Goal: Task Accomplishment & Management: Manage account settings

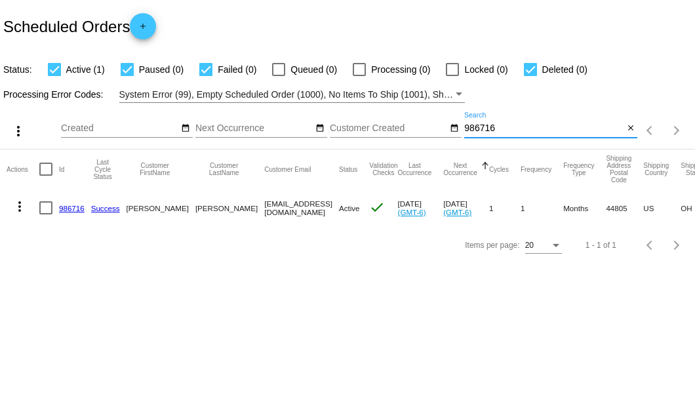
drag, startPoint x: 502, startPoint y: 129, endPoint x: 465, endPoint y: 130, distance: 36.7
click at [465, 130] on input "986716" at bounding box center [544, 128] width 159 height 10
type input "802993"
click at [70, 206] on link "802993" at bounding box center [72, 208] width 26 height 9
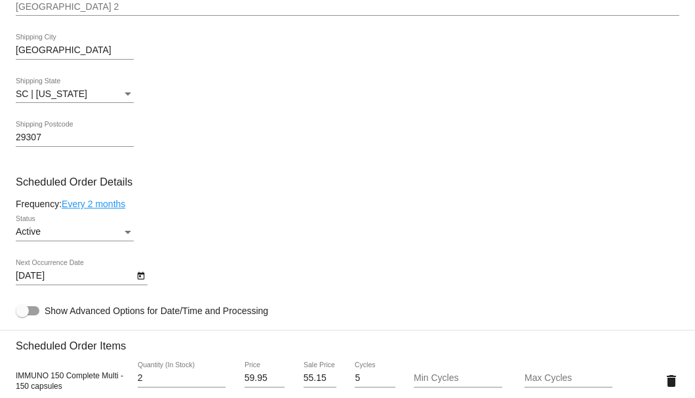
scroll to position [699, 0]
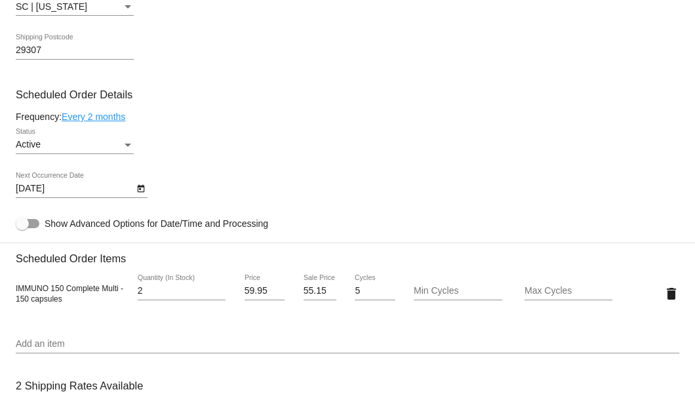
click at [138, 190] on icon "Open calendar" at bounding box center [140, 189] width 9 height 16
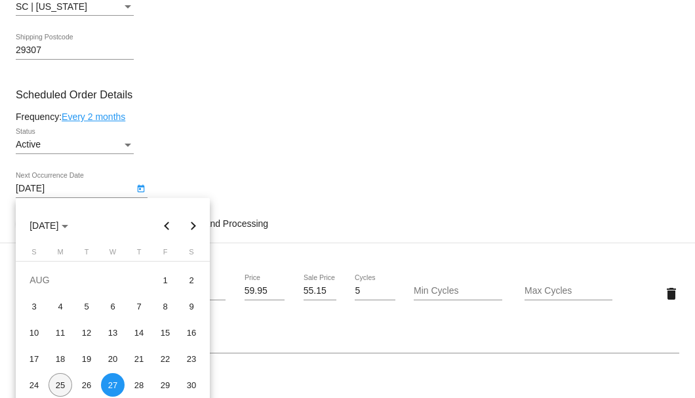
click at [64, 382] on div "25" at bounding box center [61, 385] width 24 height 24
type input "[DATE]"
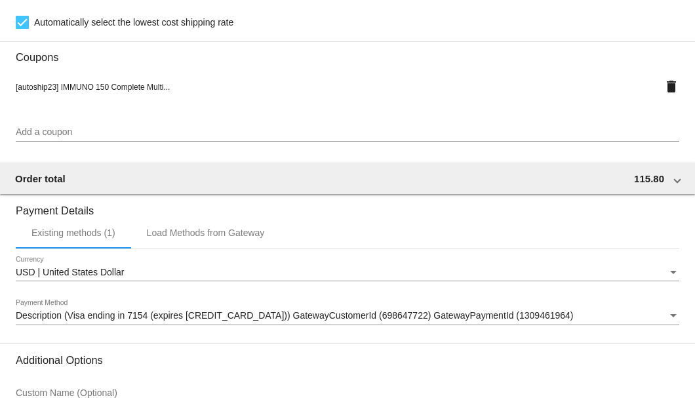
scroll to position [1266, 0]
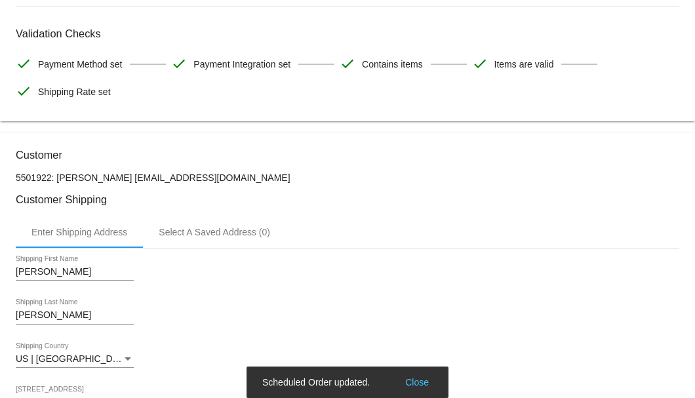
scroll to position [0, 0]
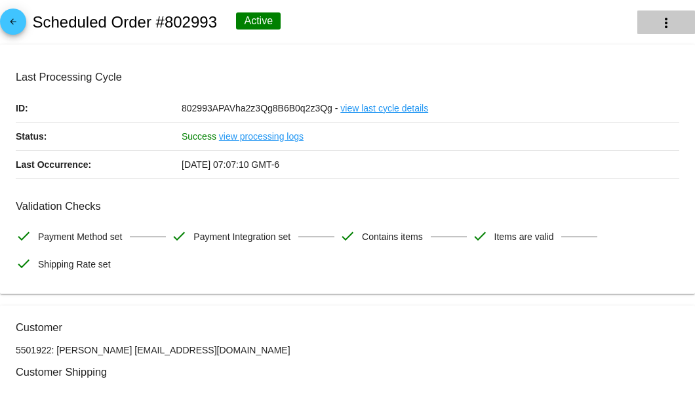
click at [659, 26] on mat-icon "more_vert" at bounding box center [667, 23] width 16 height 16
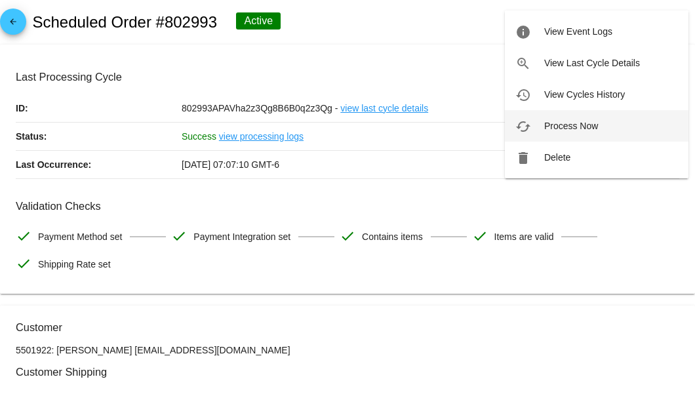
click at [576, 126] on span "Process Now" at bounding box center [572, 126] width 54 height 10
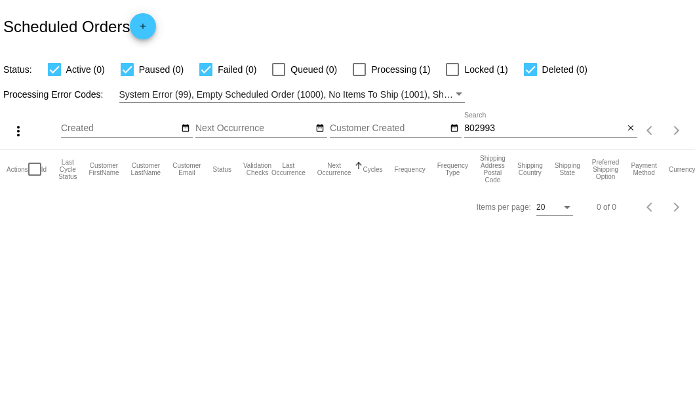
click at [524, 129] on input "802993" at bounding box center [544, 128] width 159 height 10
type input "802993"
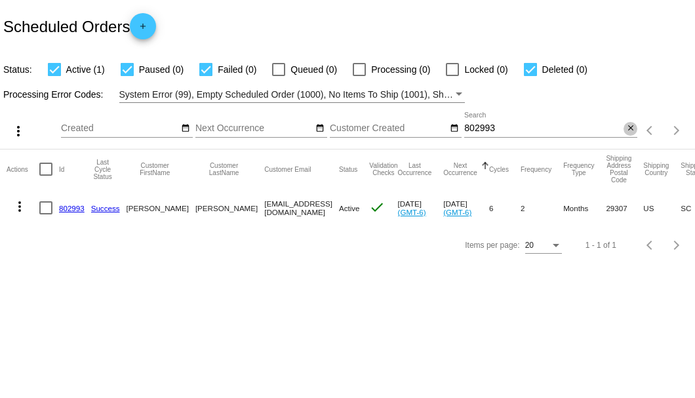
click at [631, 130] on mat-icon "close" at bounding box center [631, 128] width 9 height 10
click at [631, 130] on mat-icon "search" at bounding box center [630, 131] width 16 height 20
click at [629, 130] on input "Search" at bounding box center [551, 128] width 173 height 10
type input "693958"
click at [66, 210] on link "693958" at bounding box center [72, 208] width 26 height 9
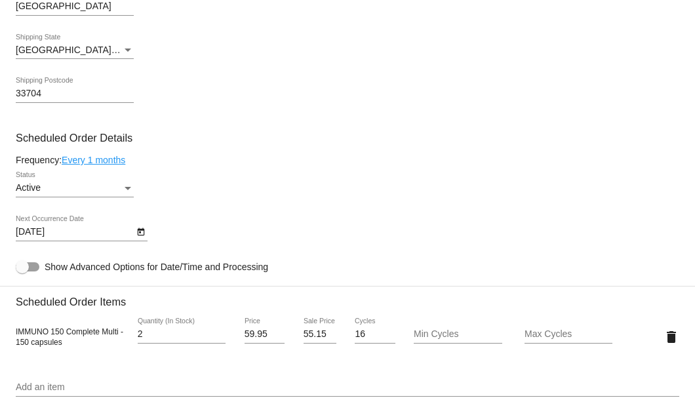
scroll to position [831, 0]
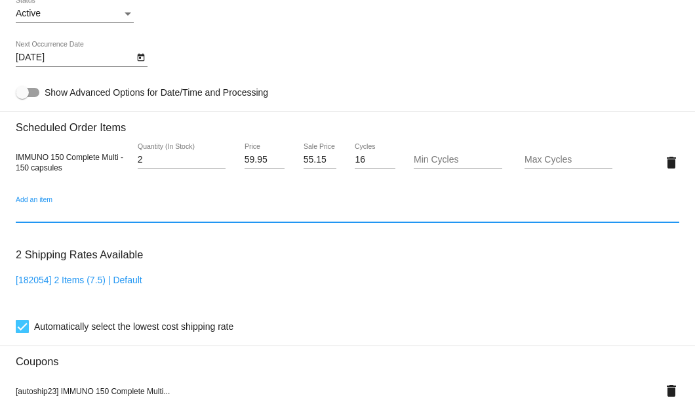
click at [97, 215] on input "Add an item" at bounding box center [348, 213] width 664 height 10
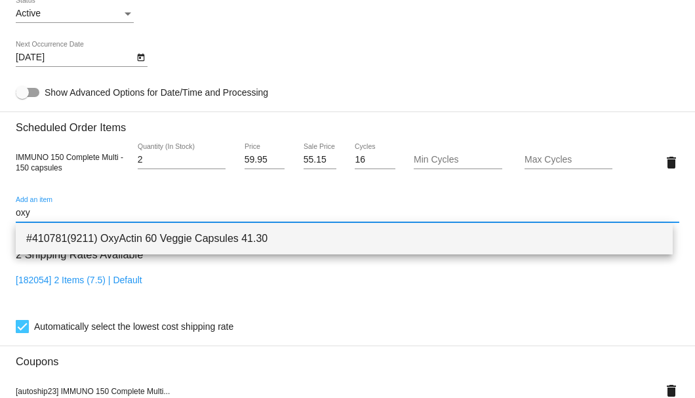
type input "oxy"
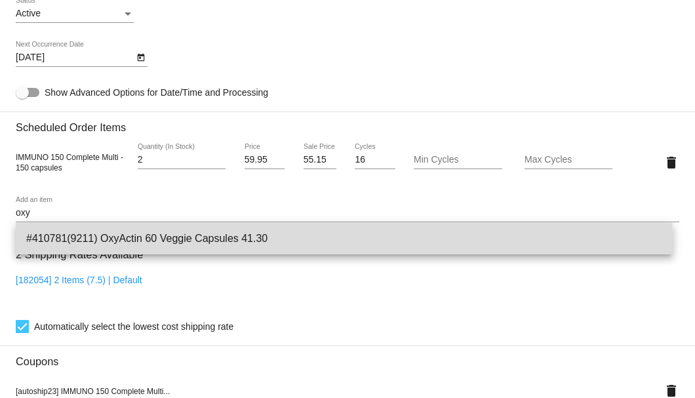
click at [100, 241] on span "#410781(9211) OxyActin 60 Veggie Capsules 41.30" at bounding box center [344, 238] width 636 height 31
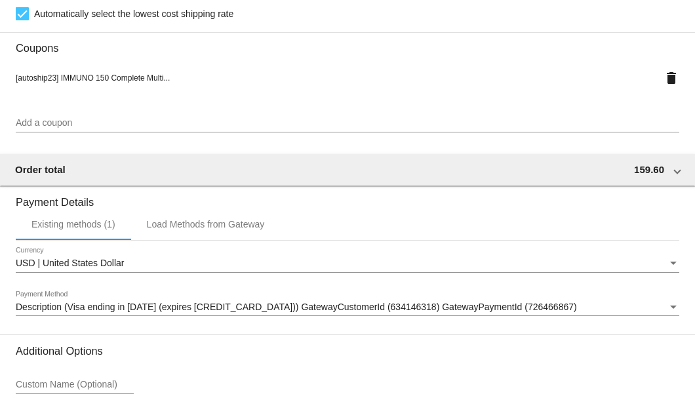
scroll to position [1304, 0]
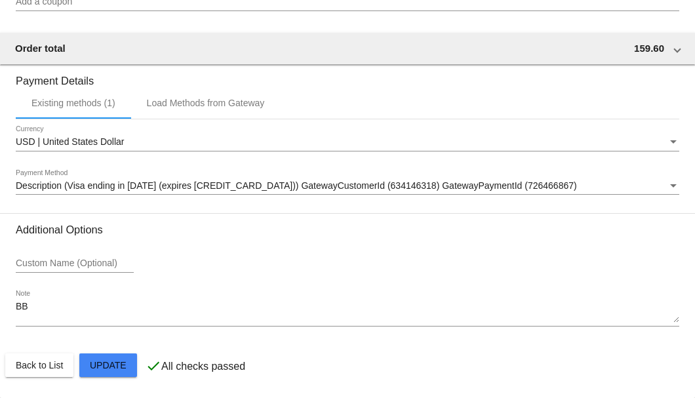
click at [70, 312] on textarea "BB" at bounding box center [348, 312] width 664 height 21
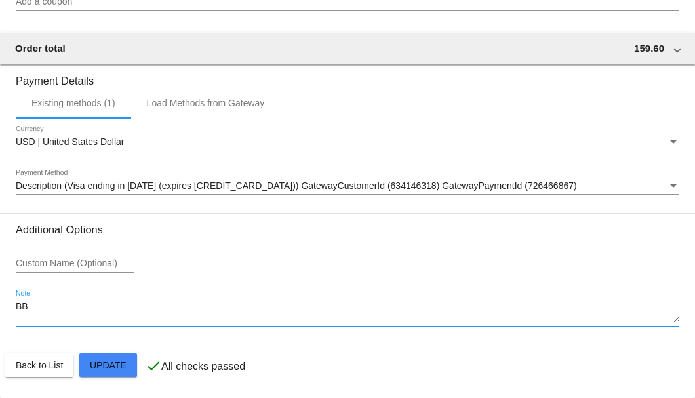
type textarea "B"
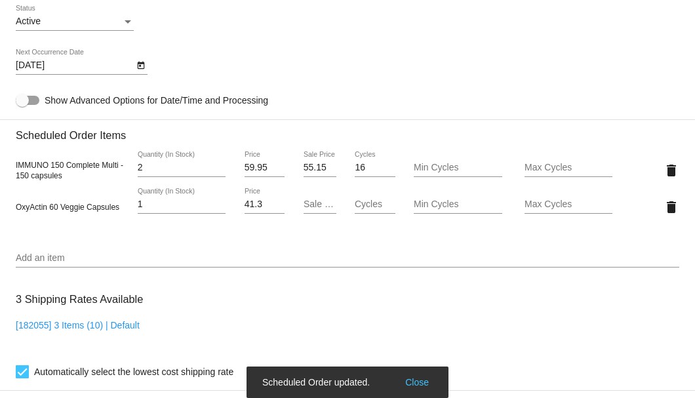
scroll to position [692, 0]
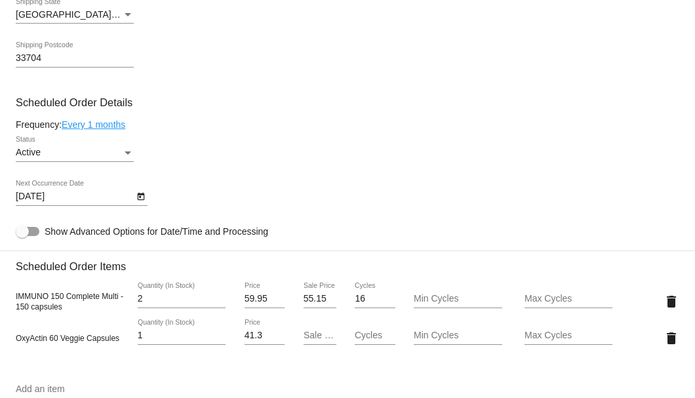
type textarea "8-25 Per AP add 1 OxyActin to A/S-SB"
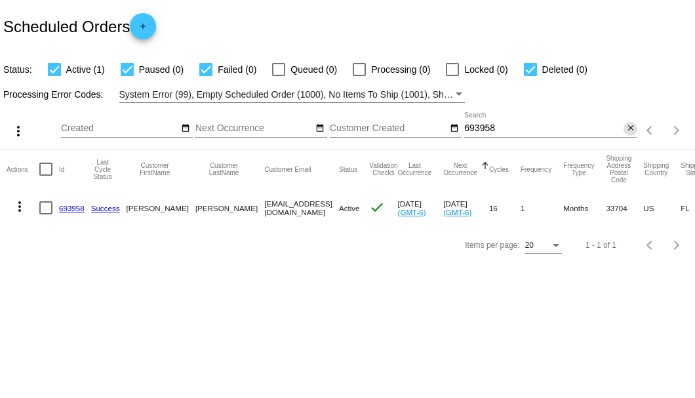
click at [630, 130] on mat-icon "close" at bounding box center [631, 128] width 9 height 10
